Goal: Task Accomplishment & Management: Manage account settings

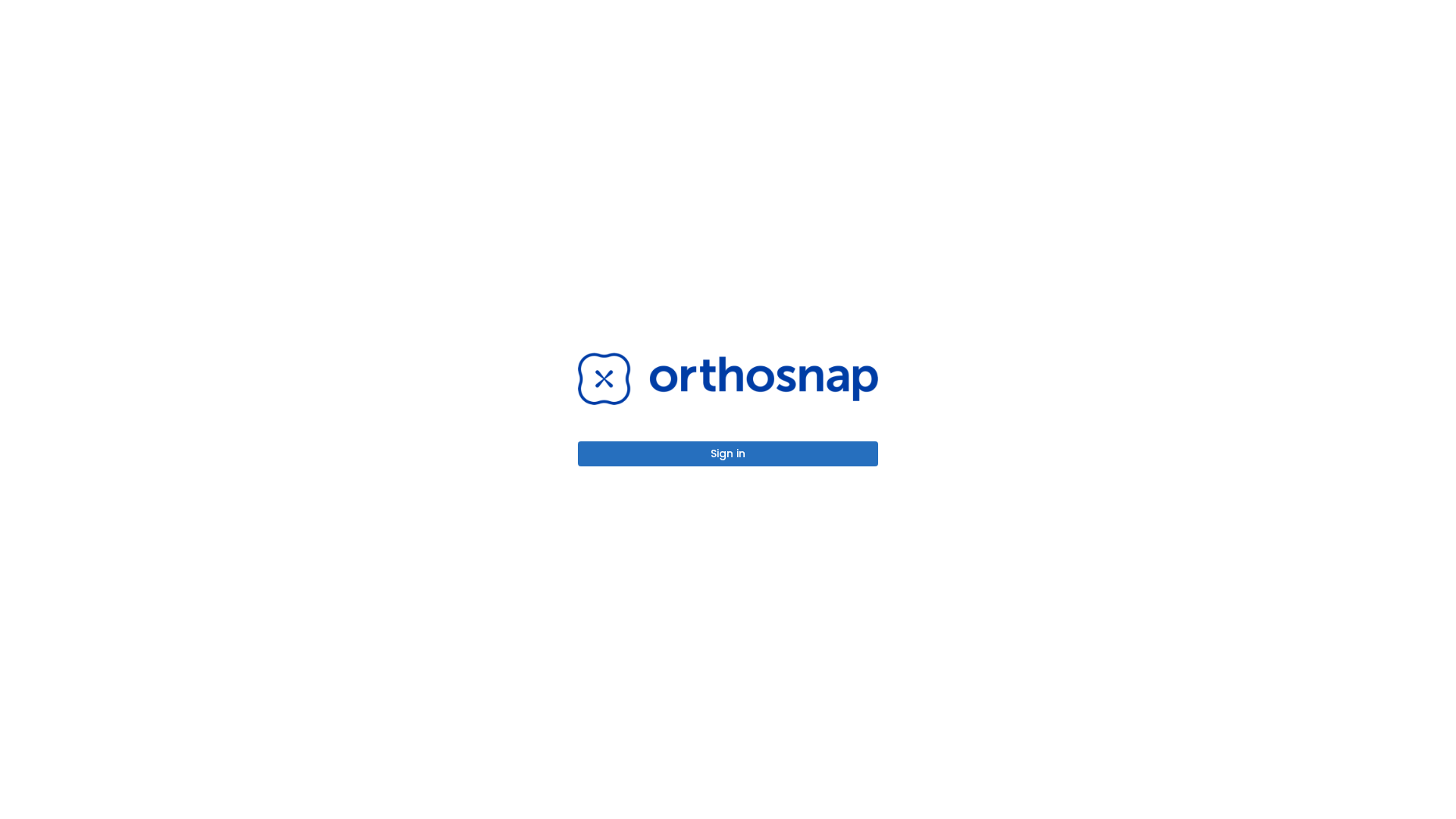
click at [728, 453] on button "Sign in" at bounding box center [728, 454] width 300 height 25
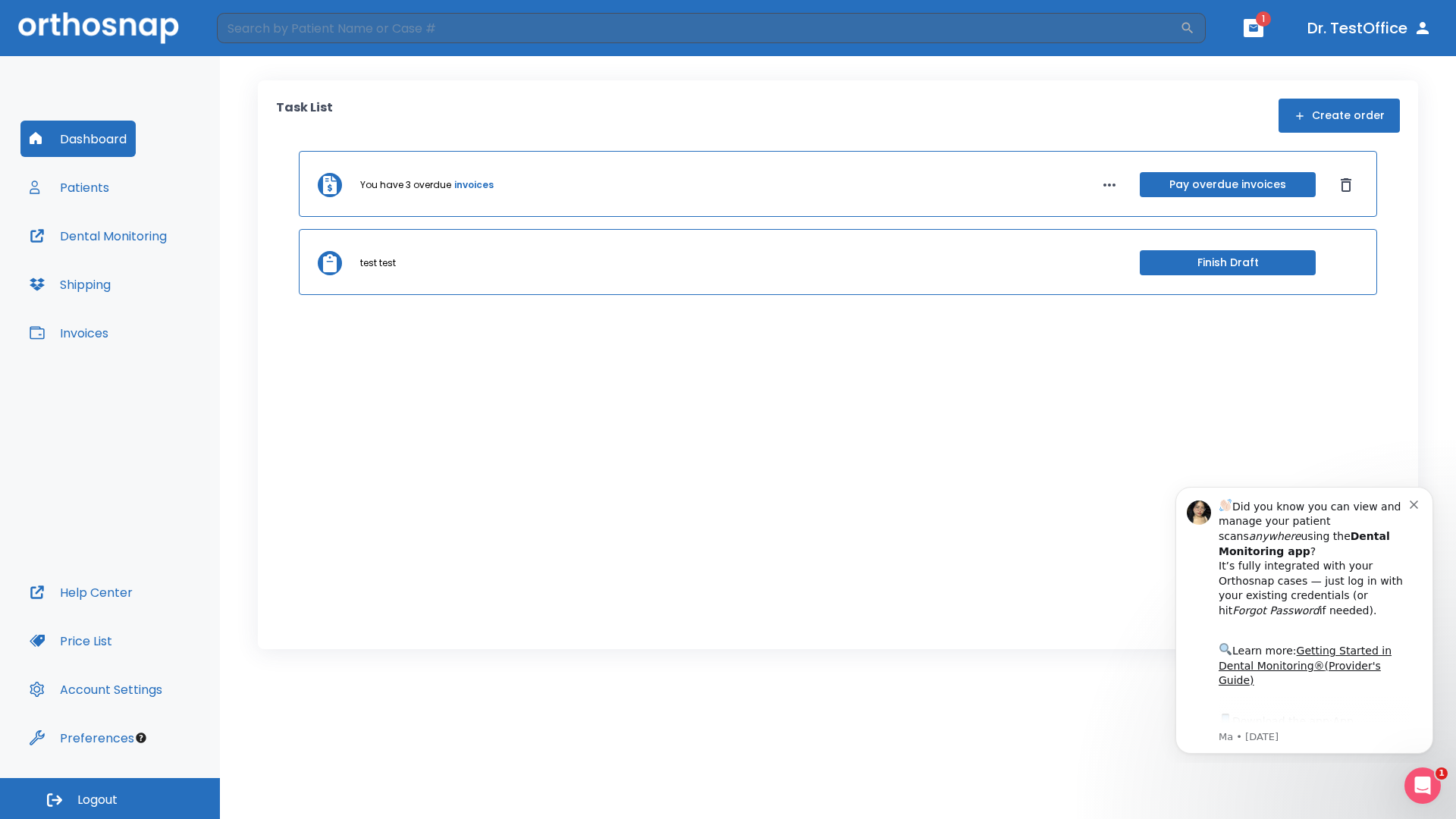
click at [110, 799] on span "Logout" at bounding box center [97, 799] width 40 height 16
